Goal: Transaction & Acquisition: Purchase product/service

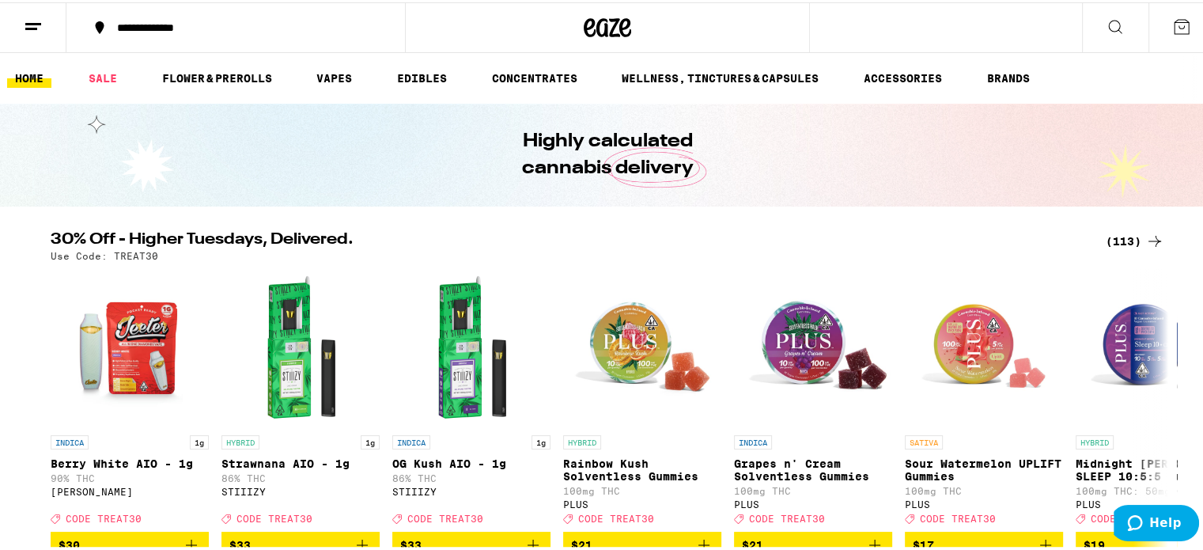
click at [1148, 236] on icon at bounding box center [1155, 238] width 19 height 19
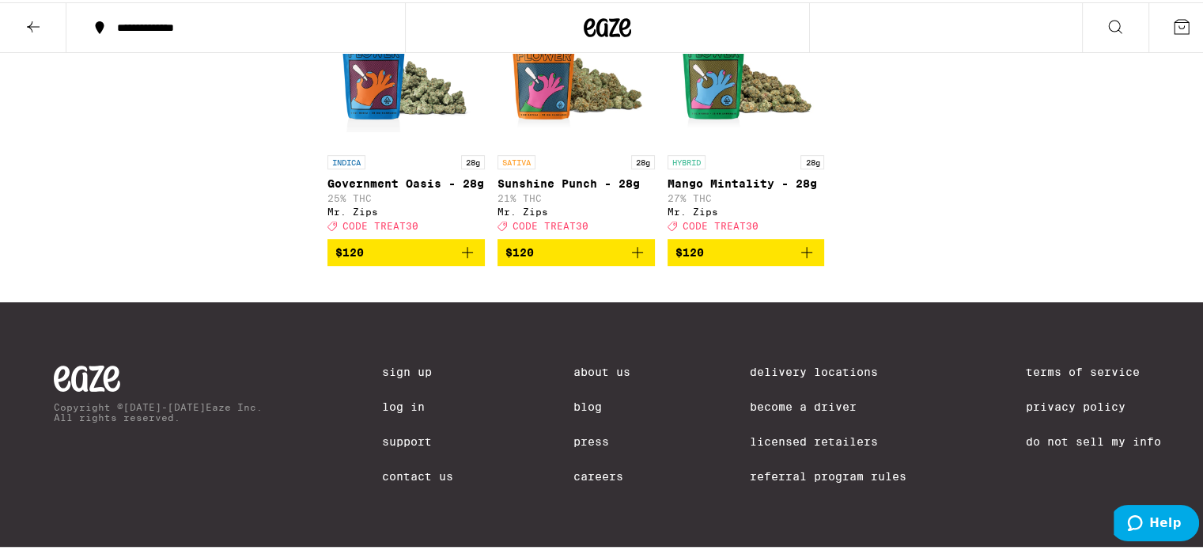
scroll to position [7120, 0]
